Goal: Information Seeking & Learning: Learn about a topic

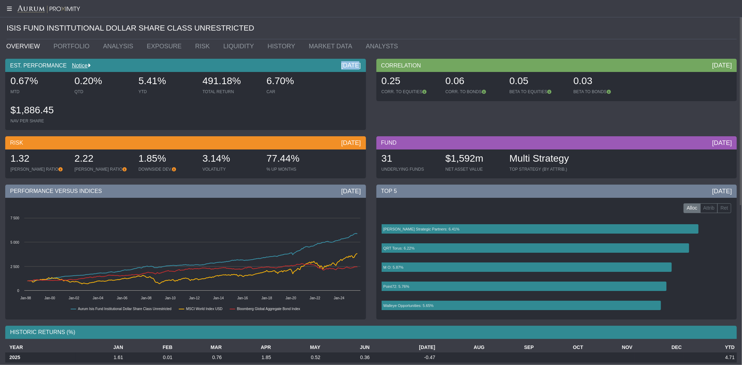
drag, startPoint x: 336, startPoint y: 64, endPoint x: 349, endPoint y: 65, distance: 13.9
click at [349, 65] on div "EST. PERFORMANCE Notice [DATE]" at bounding box center [185, 65] width 361 height 13
click at [40, 81] on div "0.67%" at bounding box center [38, 81] width 57 height 15
drag, startPoint x: 40, startPoint y: 81, endPoint x: 10, endPoint y: 78, distance: 30.1
click at [10, 78] on div "0.67%" at bounding box center [38, 81] width 57 height 15
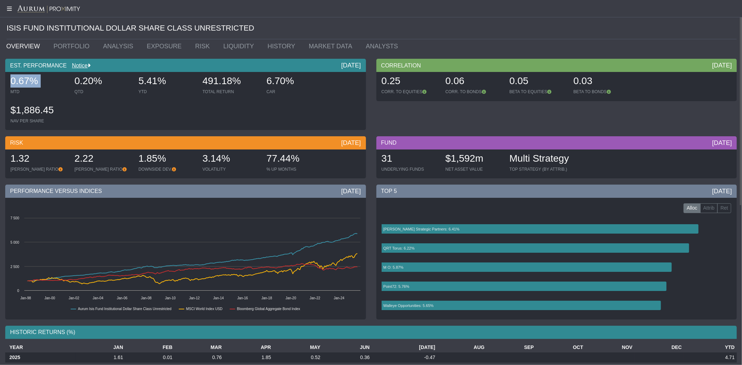
drag, startPoint x: 166, startPoint y: 83, endPoint x: 139, endPoint y: 82, distance: 26.1
click at [139, 82] on div "5.41%" at bounding box center [166, 81] width 57 height 15
click at [234, 159] on div "3.14%" at bounding box center [230, 159] width 57 height 15
drag, startPoint x: 27, startPoint y: 161, endPoint x: 9, endPoint y: 162, distance: 17.8
click at [9, 162] on div "1.32 [PERSON_NAME] RATIO" at bounding box center [39, 162] width 63 height 25
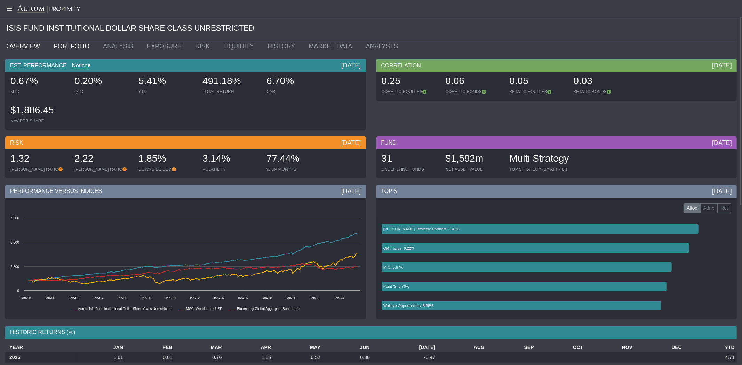
click at [73, 46] on link "PORTFOLIO" at bounding box center [73, 46] width 50 height 14
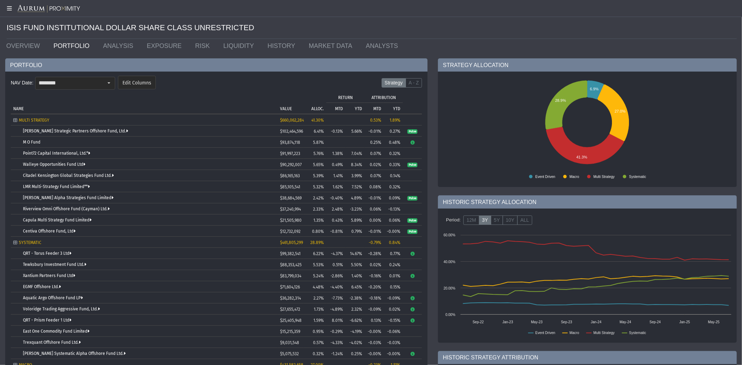
scroll to position [43, 0]
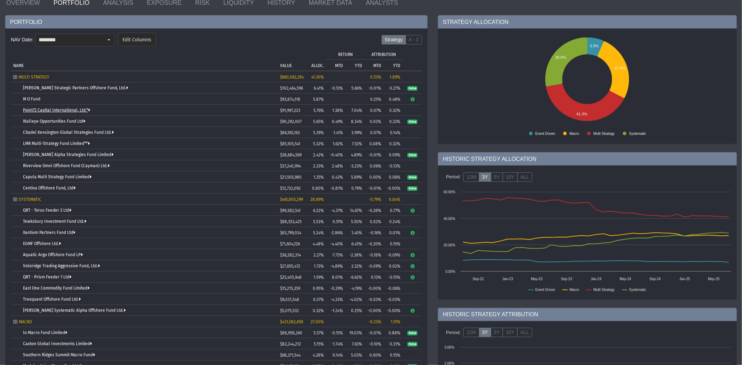
click at [74, 110] on link "Point72 Capital International, Ltd.*" at bounding box center [56, 110] width 67 height 5
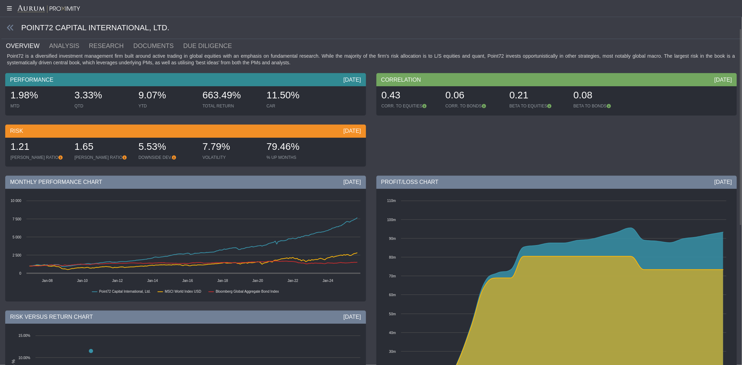
scroll to position [0, 0]
drag, startPoint x: 33, startPoint y: 94, endPoint x: 11, endPoint y: 87, distance: 23.1
click at [11, 87] on div "1.98% MTD" at bounding box center [39, 99] width 63 height 25
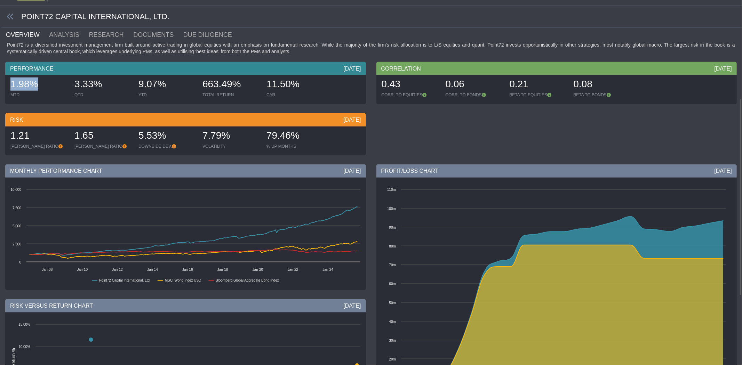
scroll to position [0, 0]
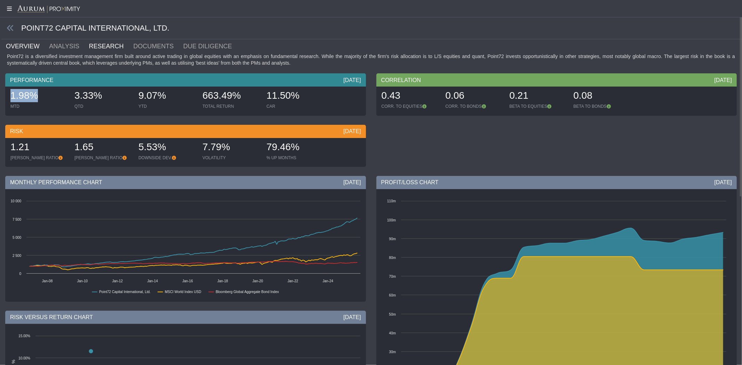
click at [99, 46] on link "RESEARCH" at bounding box center [110, 46] width 45 height 14
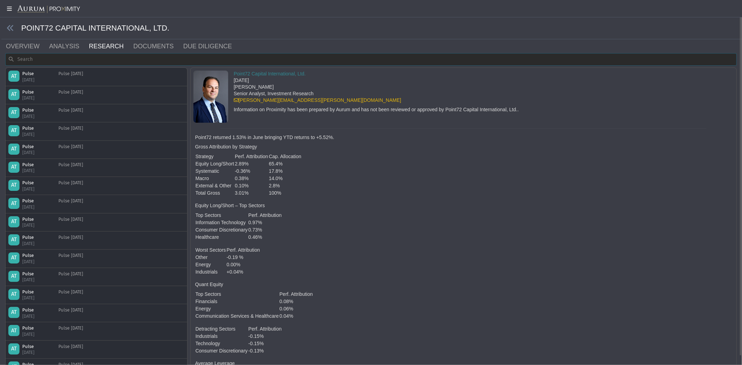
click at [92, 65] on dx-text-box at bounding box center [370, 59] width 731 height 13
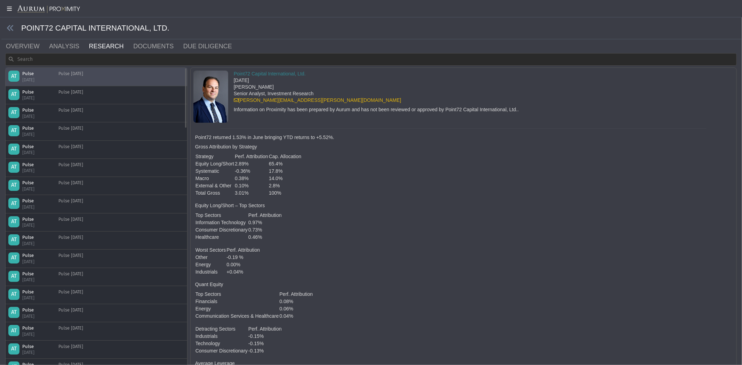
click at [92, 79] on div "AT Pulse [DATE] Pulse [DATE]" at bounding box center [96, 77] width 176 height 12
click at [145, 46] on link "DOCUMENTS" at bounding box center [157, 46] width 50 height 14
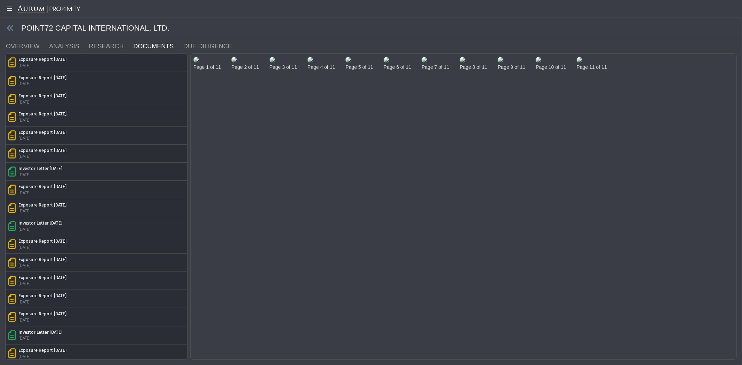
click at [199, 63] on img at bounding box center [196, 60] width 6 height 6
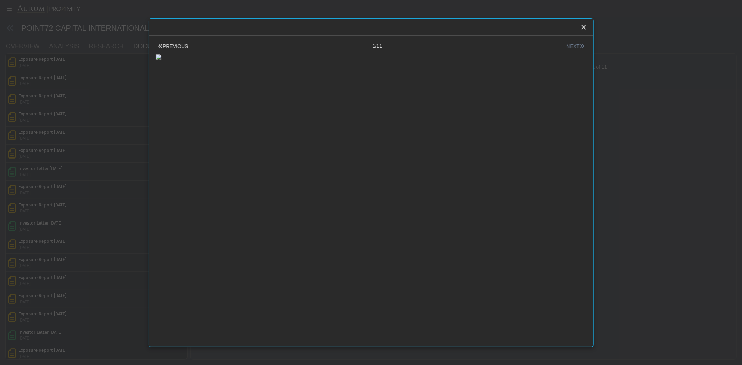
click at [368, 44] on button "NEXT" at bounding box center [575, 46] width 22 height 7
click at [368, 45] on button "NEXT" at bounding box center [575, 46] width 22 height 7
click at [368, 27] on icon "Close" at bounding box center [583, 27] width 6 height 6
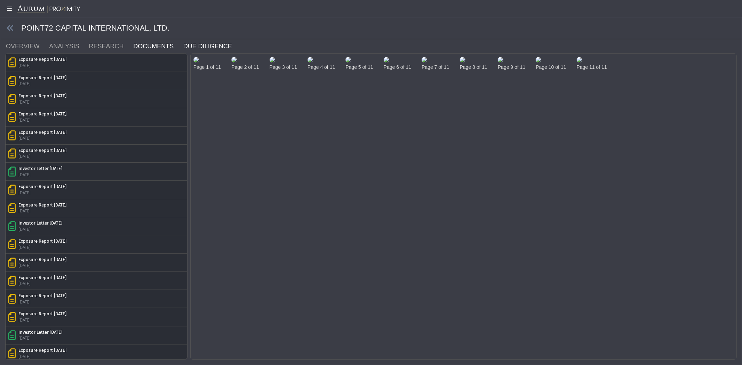
click at [183, 47] on link "DUE DILIGENCE" at bounding box center [212, 46] width 58 height 14
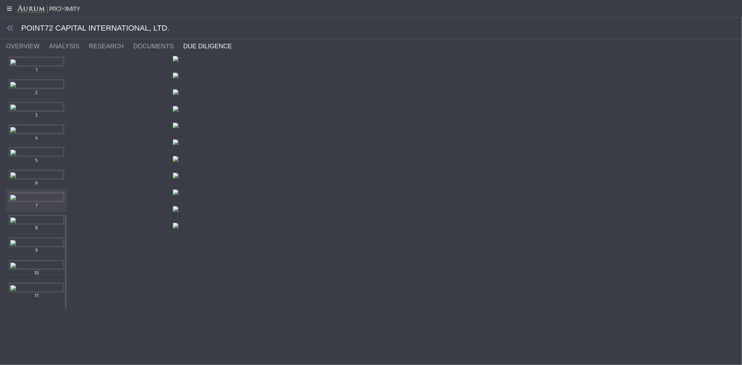
scroll to position [676, 0]
click at [38, 166] on div "Items" at bounding box center [37, 265] width 56 height 10
click at [29, 166] on div "Items" at bounding box center [37, 243] width 56 height 10
click at [40, 166] on div "Items" at bounding box center [37, 220] width 56 height 10
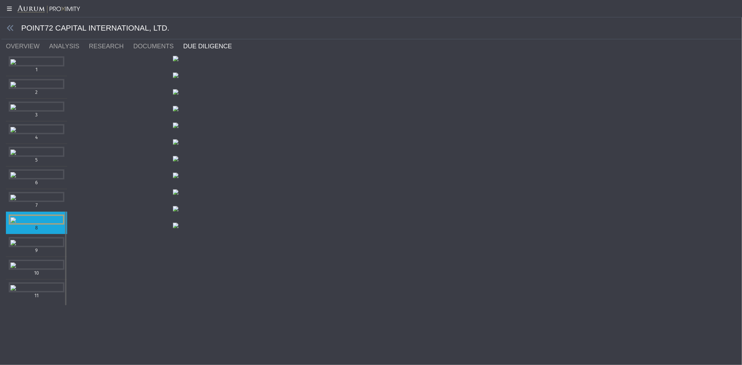
scroll to position [505, 0]
click at [34, 166] on div "Items" at bounding box center [37, 197] width 56 height 10
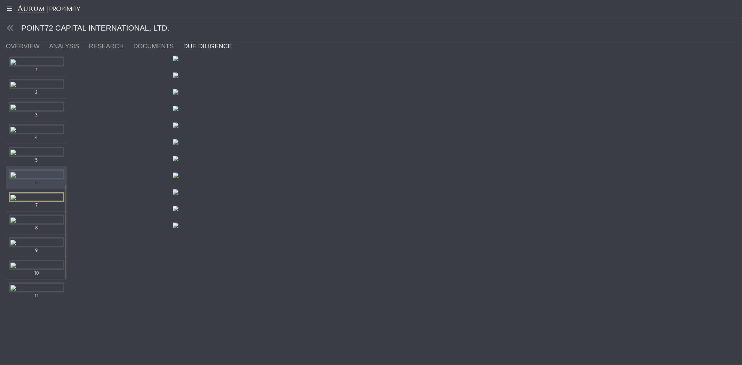
scroll to position [420, 0]
click at [37, 166] on div "Items" at bounding box center [37, 175] width 56 height 10
click at [40, 147] on div "Items" at bounding box center [37, 152] width 56 height 10
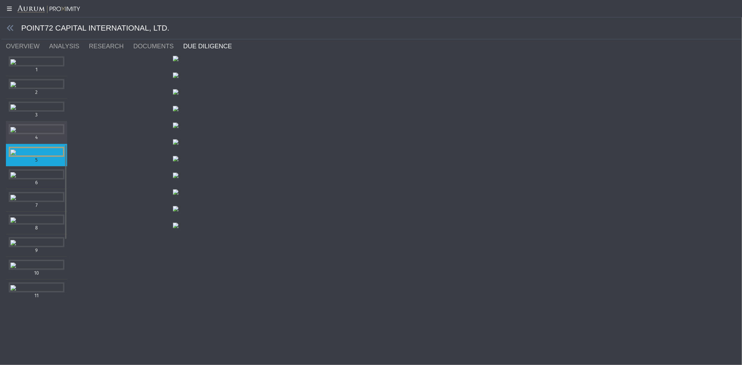
scroll to position [292, 0]
click at [32, 124] on div "Items" at bounding box center [37, 129] width 56 height 10
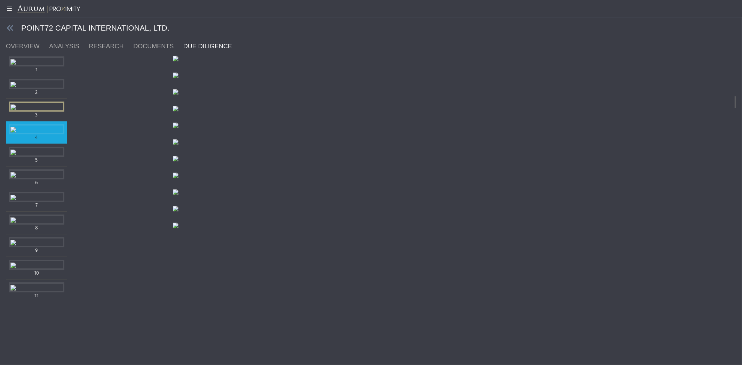
scroll to position [717, 0]
click at [11, 27] on icon at bounding box center [11, 28] width 8 height 8
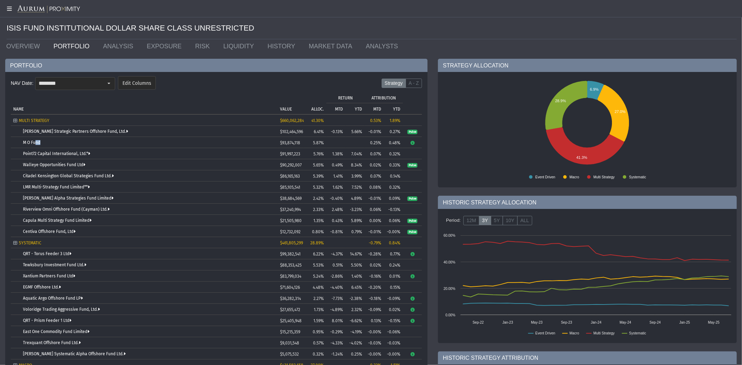
click at [40, 140] on div "M O Fund" at bounding box center [149, 142] width 252 height 5
drag, startPoint x: 44, startPoint y: 143, endPoint x: 20, endPoint y: 143, distance: 23.6
click at [20, 143] on td "M O Fund" at bounding box center [144, 142] width 267 height 11
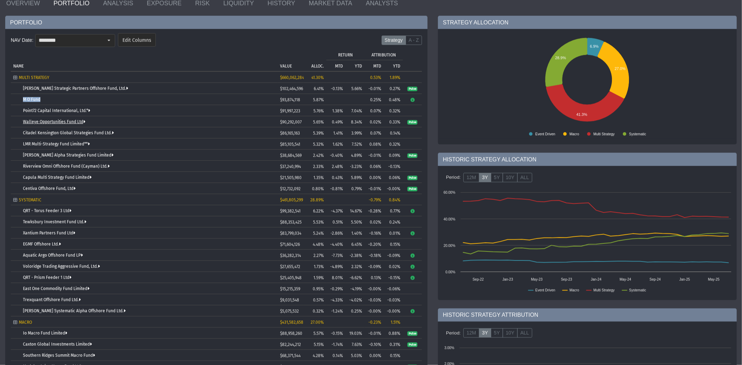
click at [71, 123] on link "Walleye Opportunities Fund Ltd" at bounding box center [54, 122] width 62 height 5
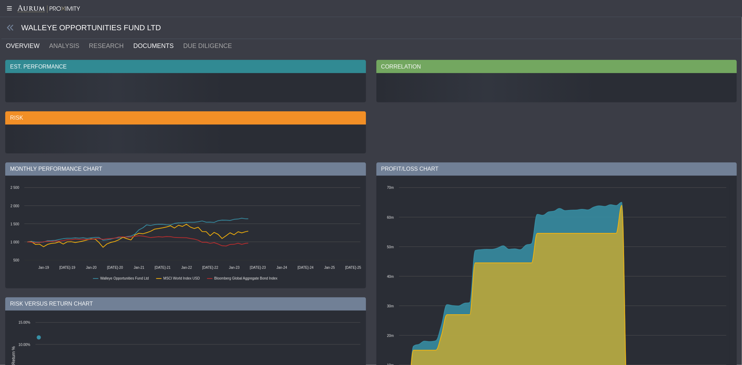
click at [147, 44] on link "DOCUMENTS" at bounding box center [157, 46] width 50 height 14
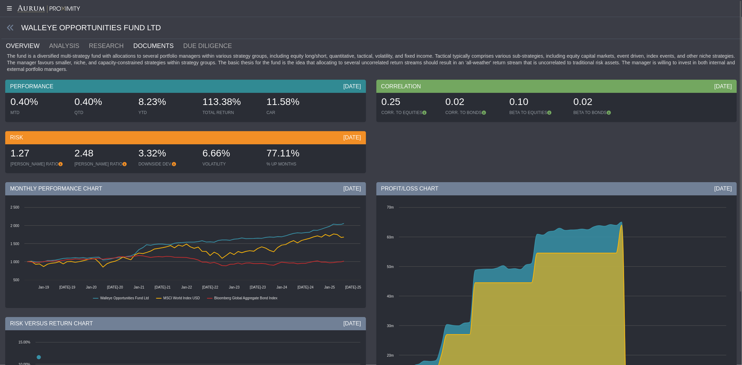
scroll to position [0, 0]
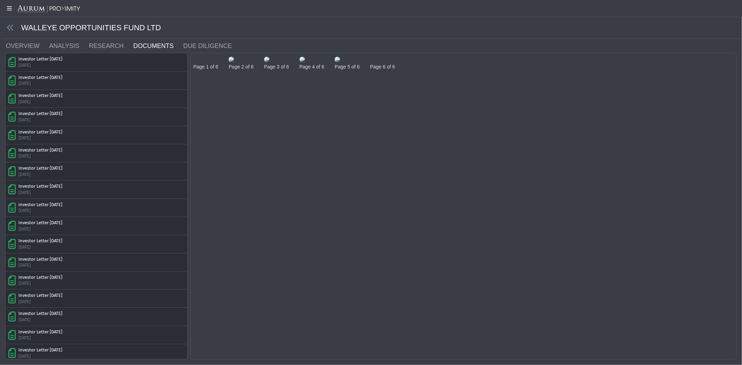
click at [234, 62] on img at bounding box center [231, 60] width 6 height 6
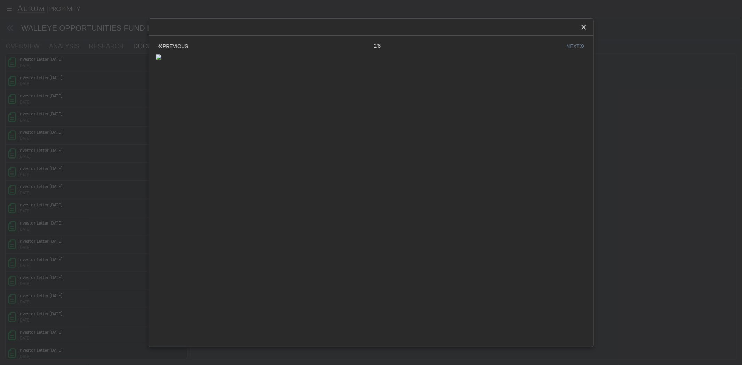
click at [368, 46] on button "NEXT" at bounding box center [575, 46] width 22 height 7
click at [368, 28] on icon "Close" at bounding box center [583, 27] width 6 height 6
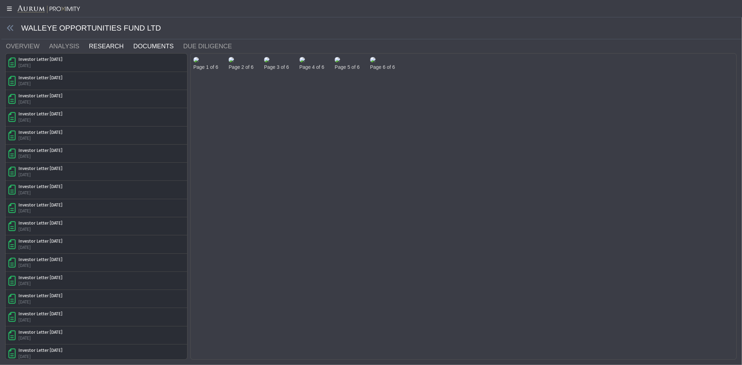
click at [91, 44] on link "RESEARCH" at bounding box center [110, 46] width 45 height 14
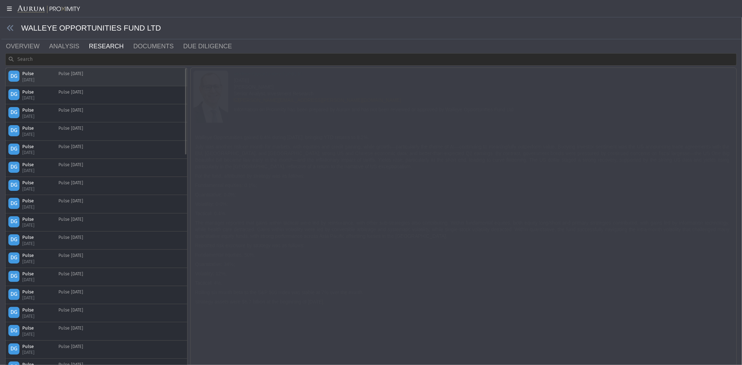
click at [75, 84] on div "DG Pulse [DATE] Pulse [DATE]" at bounding box center [97, 77] width 182 height 18
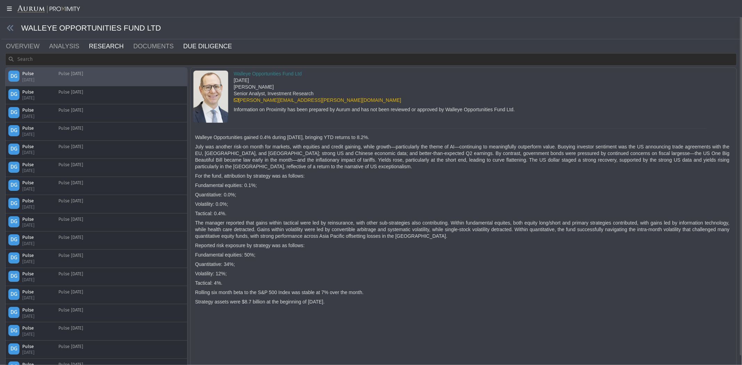
click at [187, 50] on link "DUE DILIGENCE" at bounding box center [212, 46] width 58 height 14
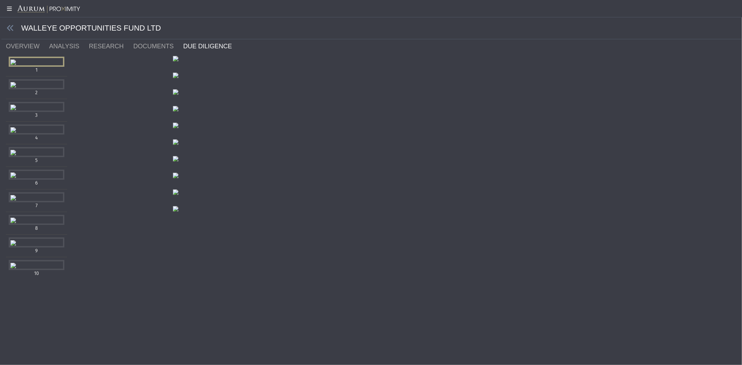
scroll to position [301, 0]
